Goal: Information Seeking & Learning: Learn about a topic

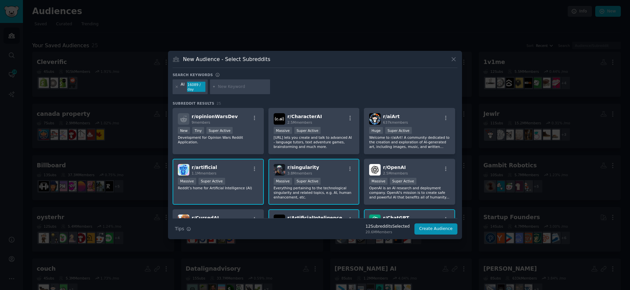
scroll to position [8, 0]
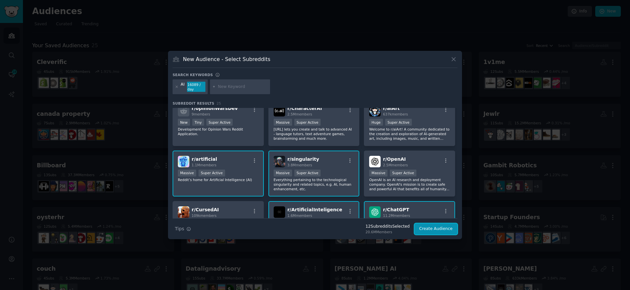
click at [433, 230] on button "Create Audience" at bounding box center [435, 228] width 43 height 11
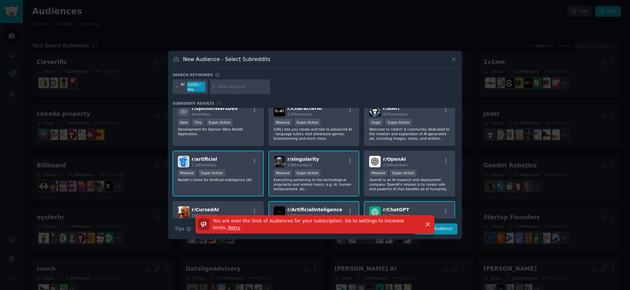
click at [451, 232] on div "You are over the limit of Audiences for your subscription. Go to settings to in…" at bounding box center [315, 227] width 294 height 24
click at [452, 228] on div "You are over the limit of Audiences for your subscription. Go to settings to in…" at bounding box center [315, 227] width 294 height 24
click at [446, 227] on div "You are over the limit of Audiences for your subscription. Go to settings to in…" at bounding box center [315, 227] width 294 height 24
click at [430, 224] on icon "button" at bounding box center [427, 224] width 7 height 7
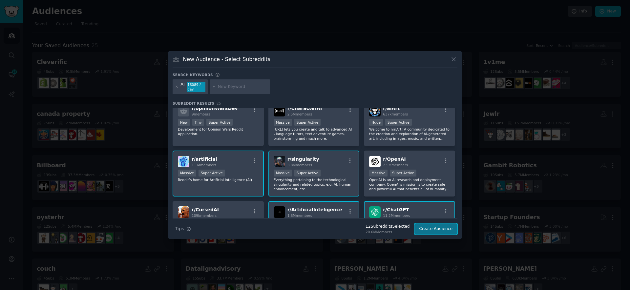
click at [432, 226] on button "Create Audience" at bounding box center [435, 228] width 43 height 11
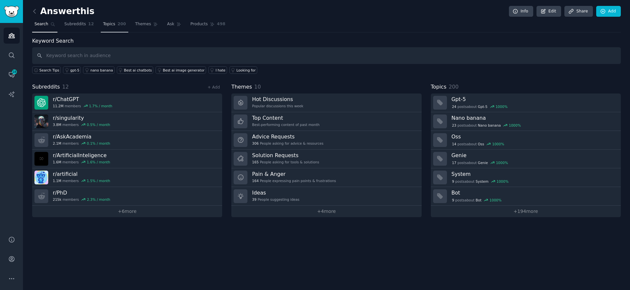
click at [108, 27] on span "Topics" at bounding box center [109, 24] width 12 height 6
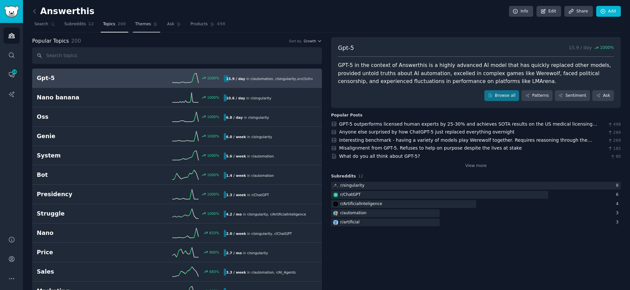
click at [149, 28] on link "Themes" at bounding box center [147, 25] width 28 height 13
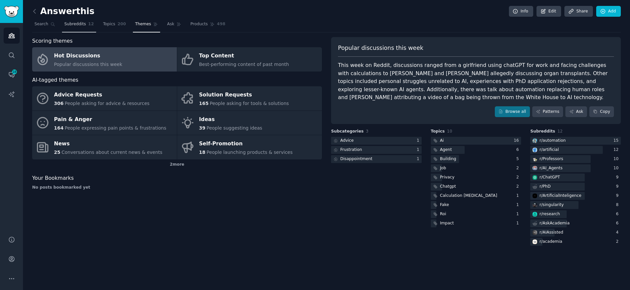
click at [88, 23] on span "12" at bounding box center [91, 24] width 6 height 6
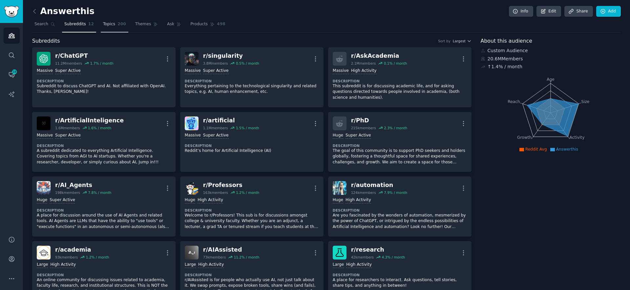
click at [117, 24] on span "200" at bounding box center [121, 24] width 9 height 6
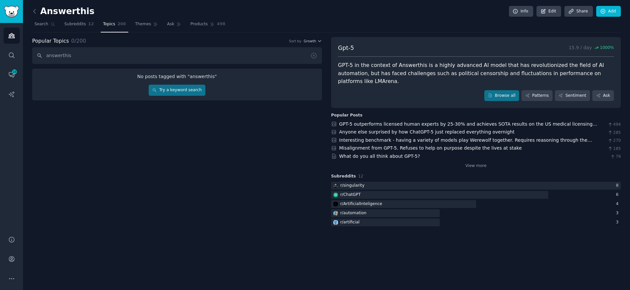
type input "answerthis"
click at [188, 105] on div "Popular Topics 0 / 200 Sort by Growth answerthis No posts tagged with " answert…" at bounding box center [177, 132] width 290 height 191
click at [186, 95] on div "No posts tagged with " answerthis " Try a keyword search" at bounding box center [177, 85] width 290 height 32
click at [183, 86] on link "Try a keyword search" at bounding box center [177, 90] width 57 height 11
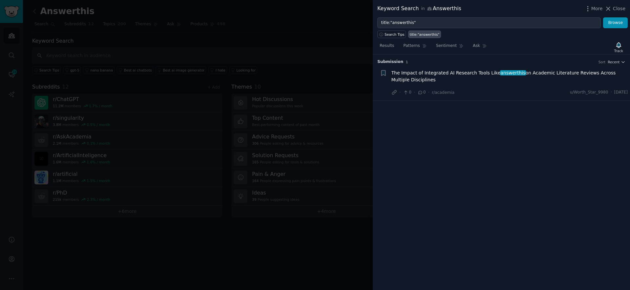
click at [414, 77] on span "The Impact of Integrated AI Research Tools Like answerthis on Academic Literatu…" at bounding box center [509, 77] width 236 height 14
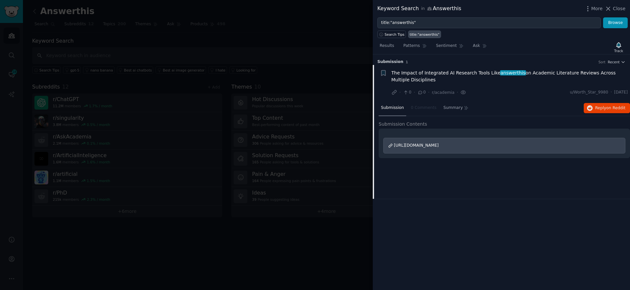
click at [432, 147] on span "https://www.researchgate.net/publication/384845865_The_Impact_of_Integrated_AI_…" at bounding box center [416, 145] width 45 height 5
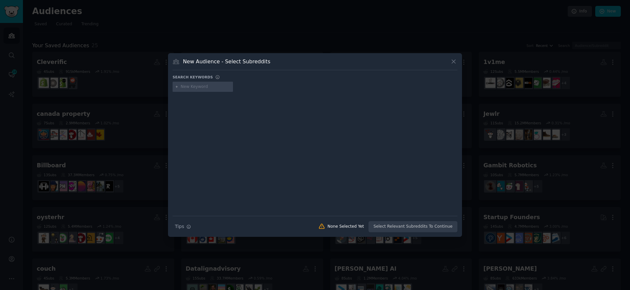
click at [403, 10] on div at bounding box center [315, 145] width 630 height 290
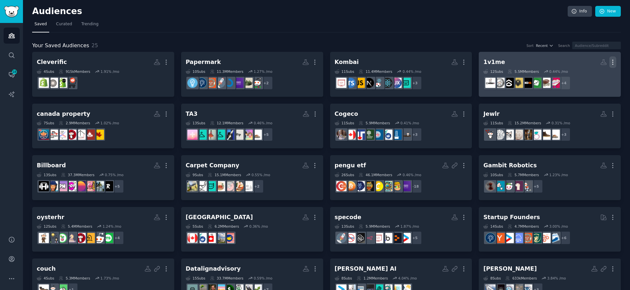
click at [611, 62] on icon "button" at bounding box center [612, 62] width 7 height 7
click at [591, 74] on p "Delete" at bounding box center [594, 75] width 15 height 7
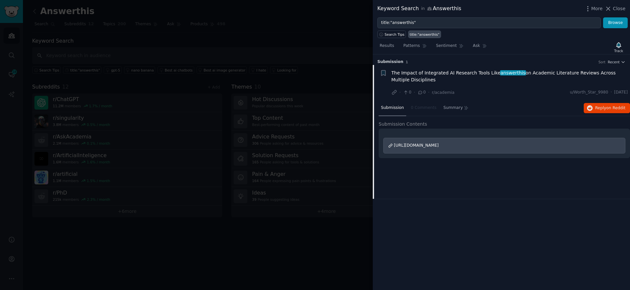
click at [294, 47] on div at bounding box center [315, 145] width 630 height 290
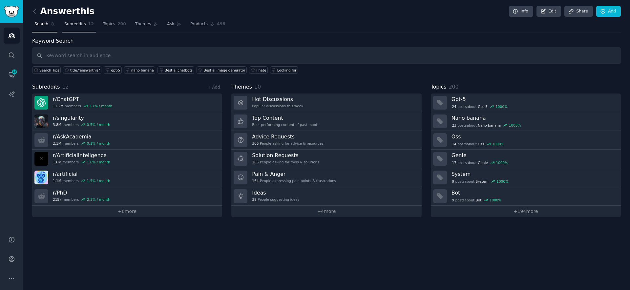
click at [89, 23] on span "12" at bounding box center [91, 24] width 6 height 6
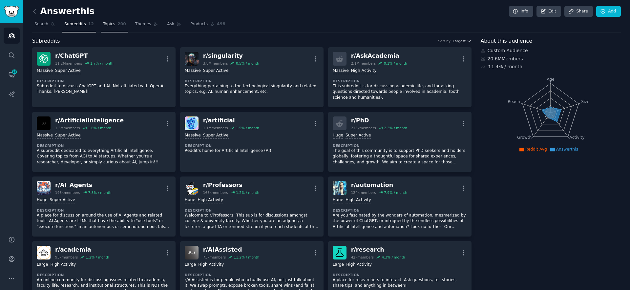
click at [106, 23] on span "Topics" at bounding box center [109, 24] width 12 height 6
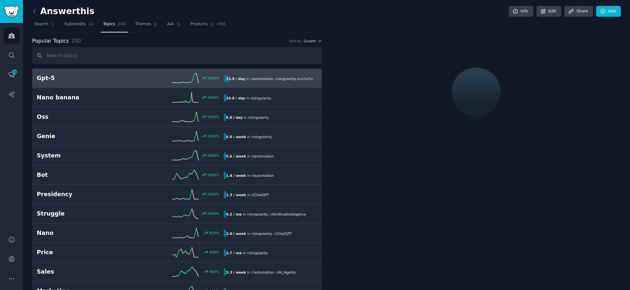
click at [100, 54] on input "text" at bounding box center [177, 55] width 290 height 17
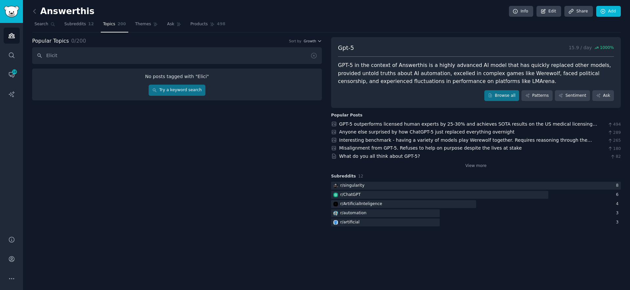
type input "Elicit"
click at [164, 88] on link "Try a keyword search" at bounding box center [177, 90] width 57 height 11
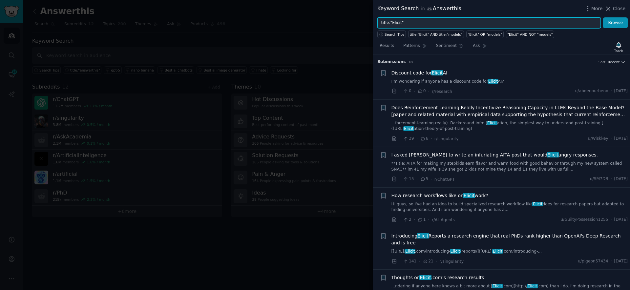
click at [422, 19] on input "title:"Elicit"" at bounding box center [488, 22] width 223 height 11
type input "Anara"
click at [603, 17] on button "Browse" at bounding box center [615, 22] width 25 height 11
